Goal: Register for event/course

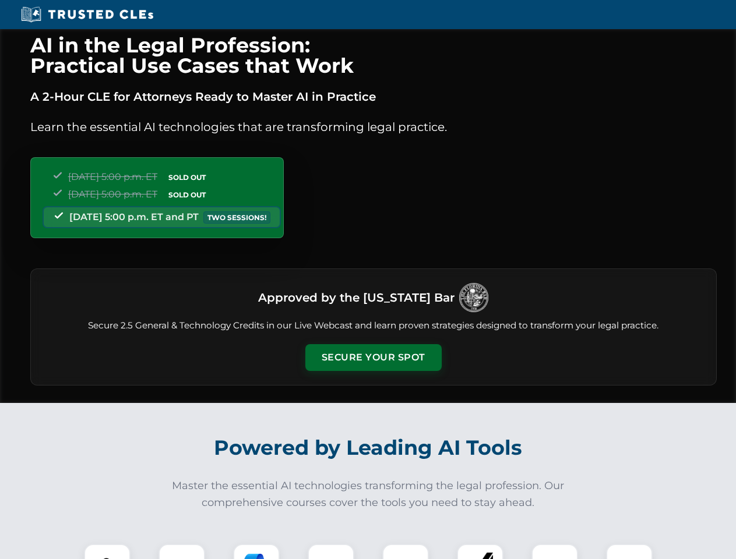
click at [373, 358] on button "Secure Your Spot" at bounding box center [373, 357] width 136 height 27
click at [107, 552] on img at bounding box center [107, 567] width 34 height 34
click at [182, 552] on div at bounding box center [181, 567] width 47 height 47
